Goal: Task Accomplishment & Management: Manage account settings

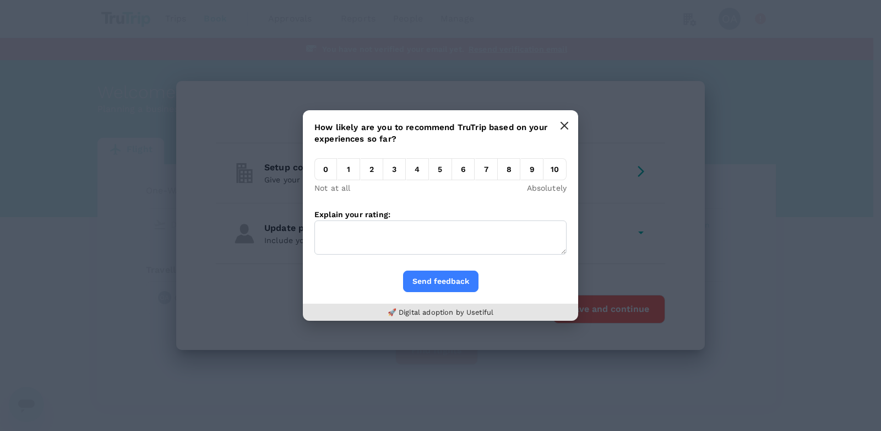
click at [574, 123] on button "button" at bounding box center [565, 126] width 22 height 22
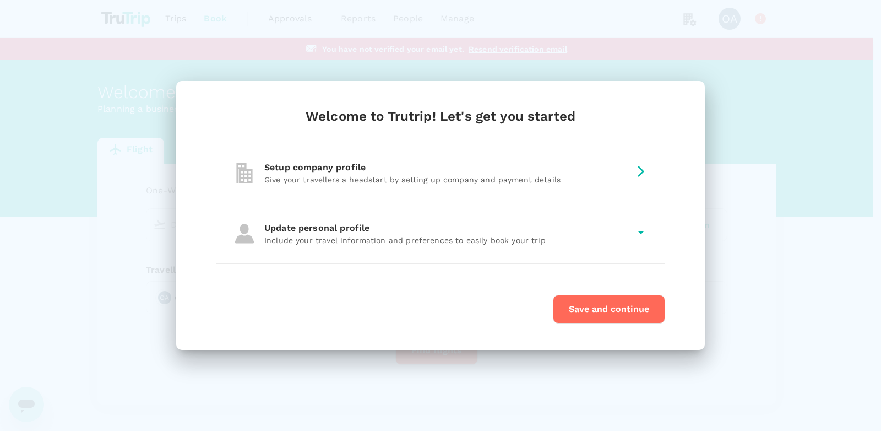
click at [631, 311] on button "Save and continue" at bounding box center [609, 309] width 112 height 29
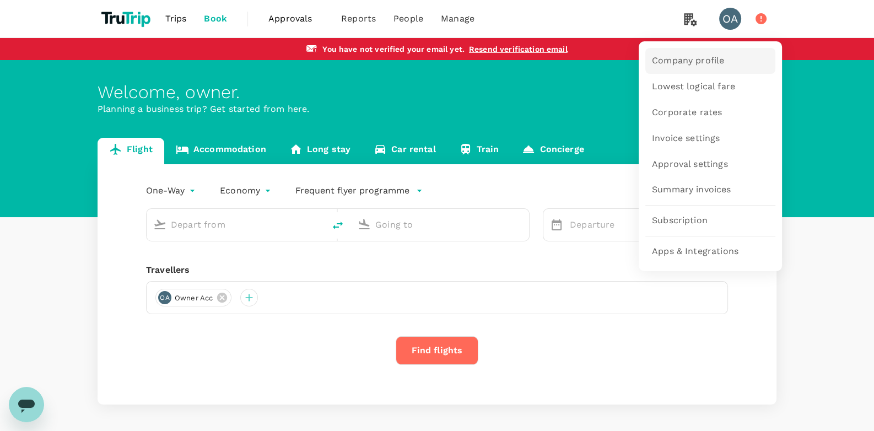
click at [686, 66] on span "Company profile" at bounding box center [688, 61] width 72 height 13
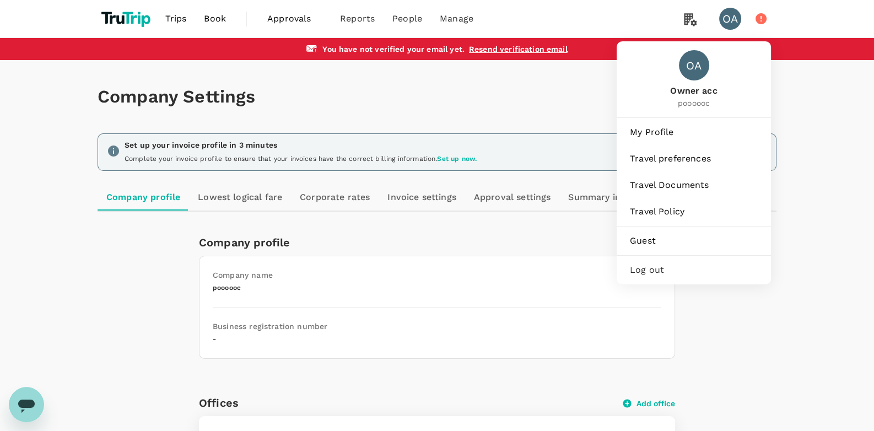
click at [732, 29] on div "OA" at bounding box center [730, 19] width 22 height 22
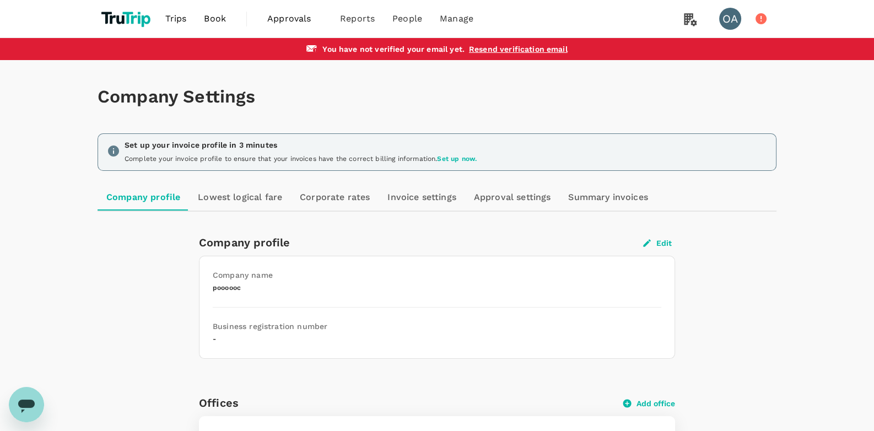
click at [730, 21] on div "OA" at bounding box center [730, 19] width 22 height 22
click at [229, 202] on link "Lowest logical fare" at bounding box center [240, 197] width 102 height 26
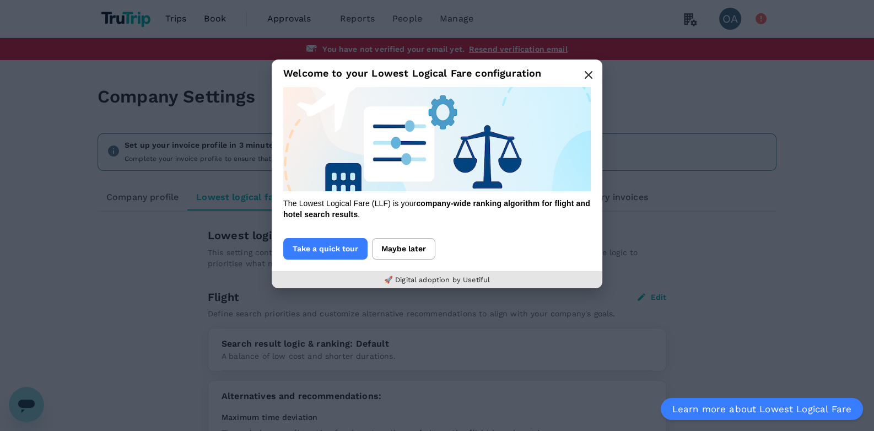
click at [594, 69] on button "button" at bounding box center [588, 75] width 22 height 22
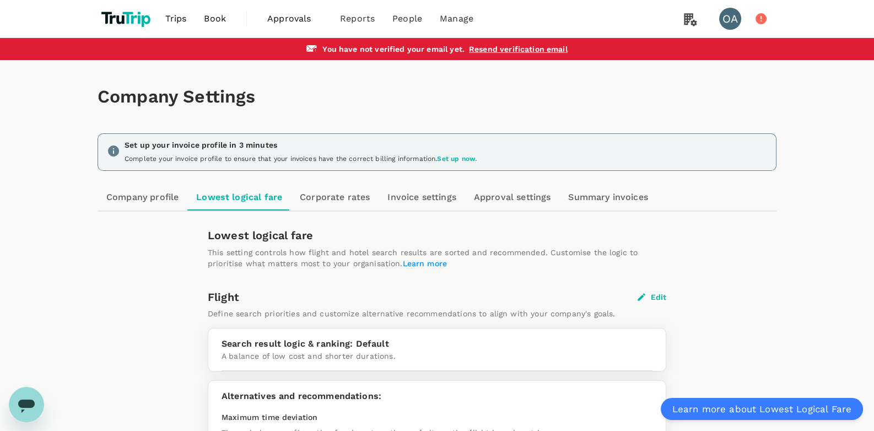
click at [318, 200] on link "Corporate rates" at bounding box center [335, 197] width 88 height 26
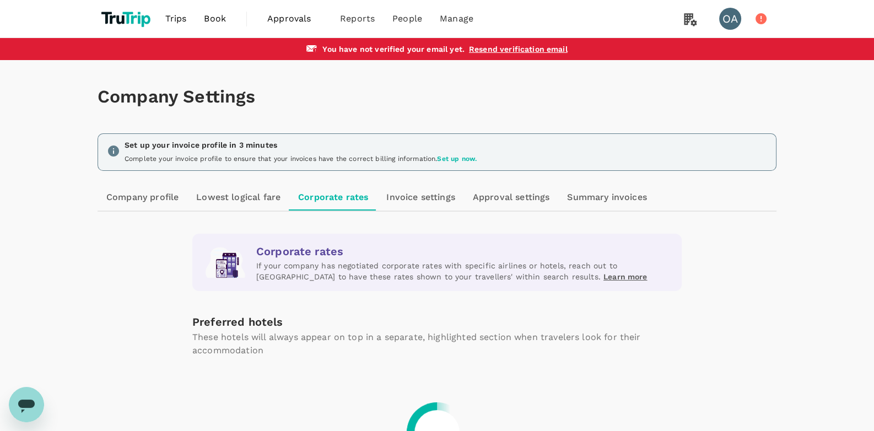
click at [418, 203] on link "Invoice settings" at bounding box center [420, 197] width 86 height 26
